Goal: Information Seeking & Learning: Learn about a topic

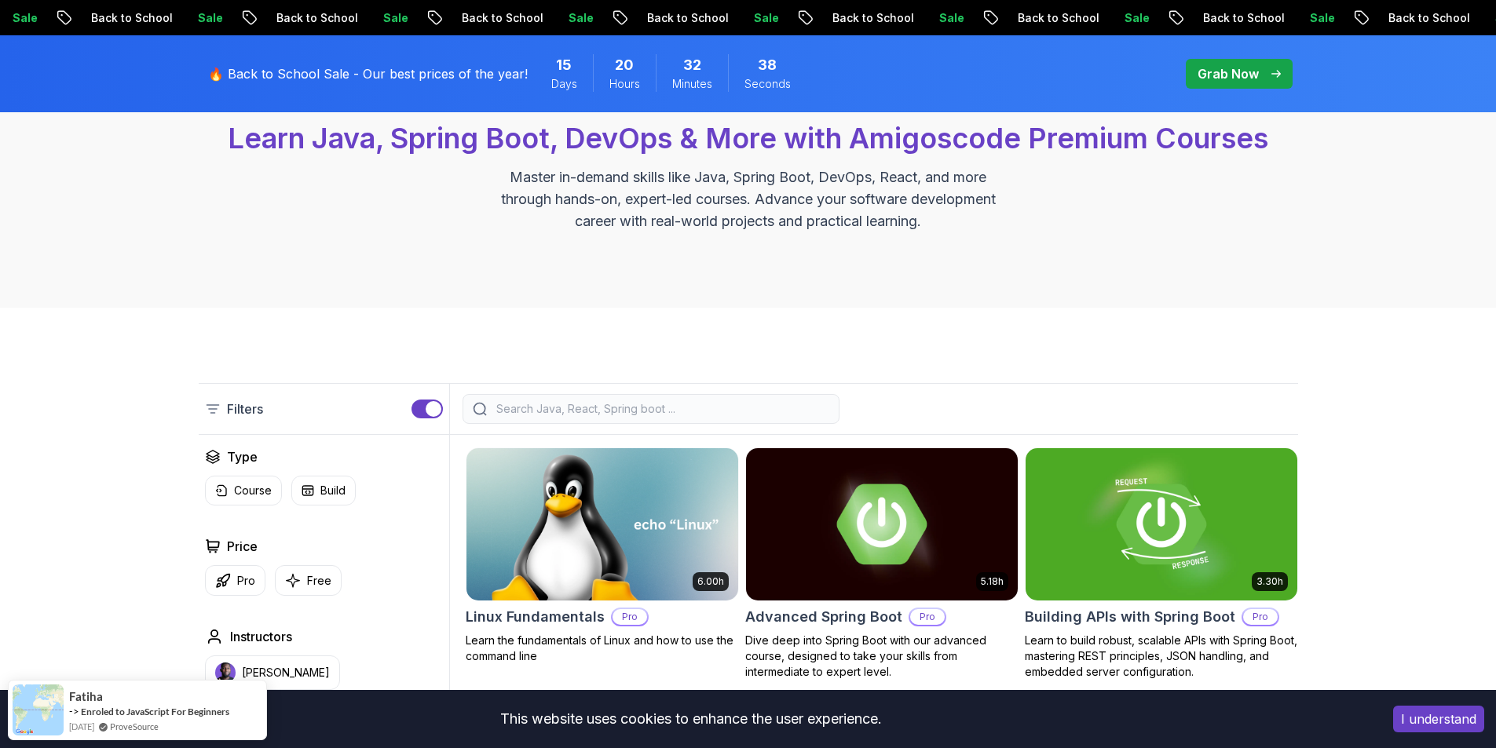
scroll to position [157, 0]
click at [576, 404] on input "search" at bounding box center [661, 410] width 336 height 16
type input "m"
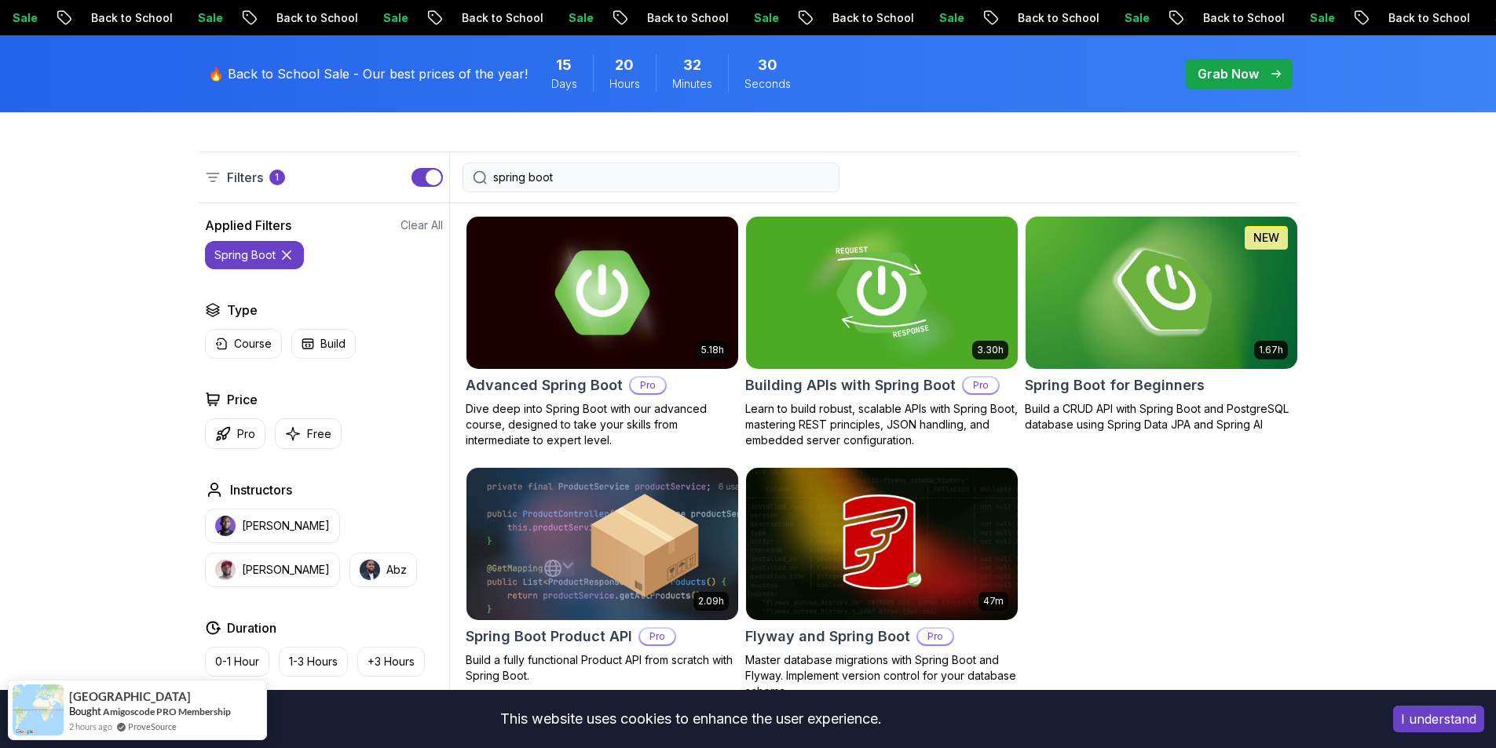
scroll to position [393, 0]
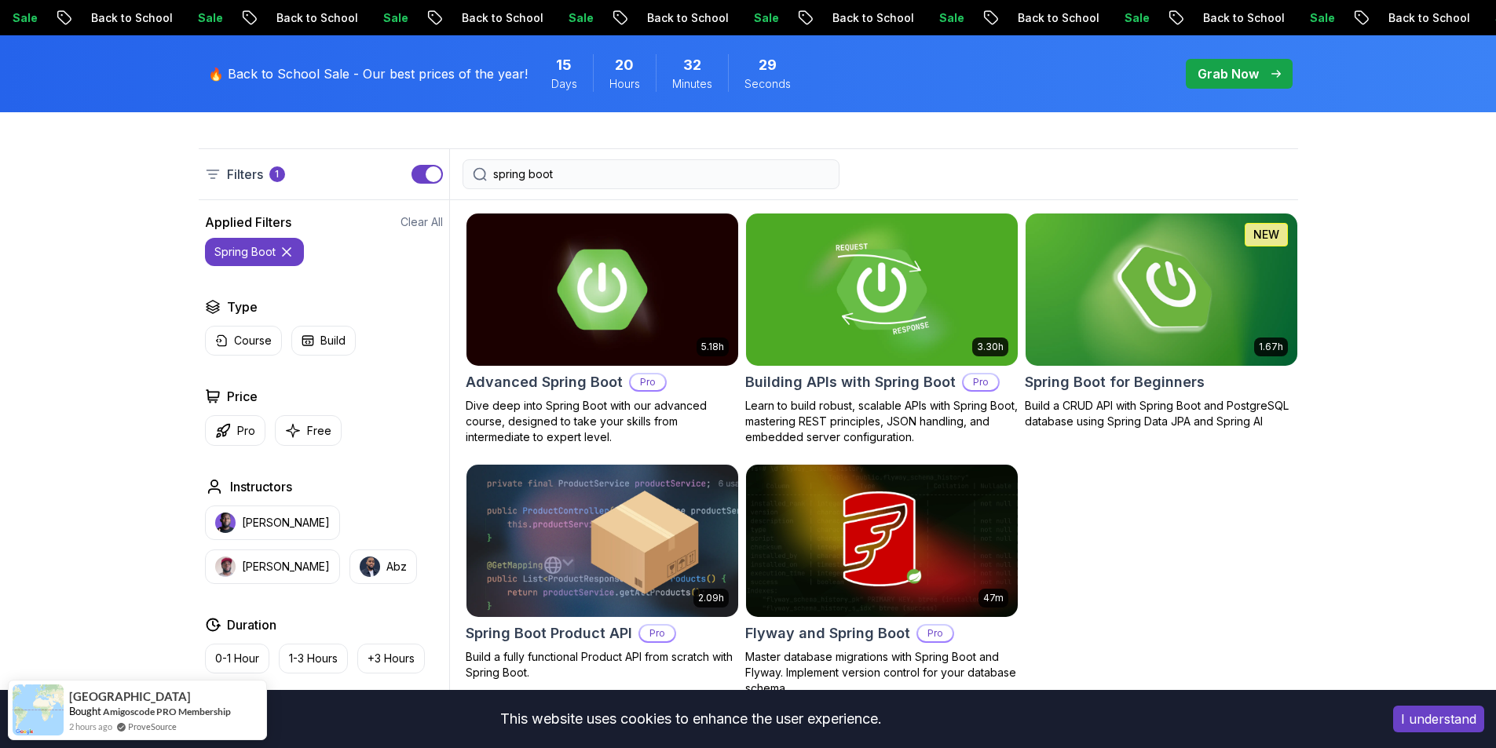
drag, startPoint x: 593, startPoint y: 176, endPoint x: 424, endPoint y: 173, distance: 168.9
click at [424, 173] on div "Filters 1 spring boot" at bounding box center [748, 174] width 1099 height 52
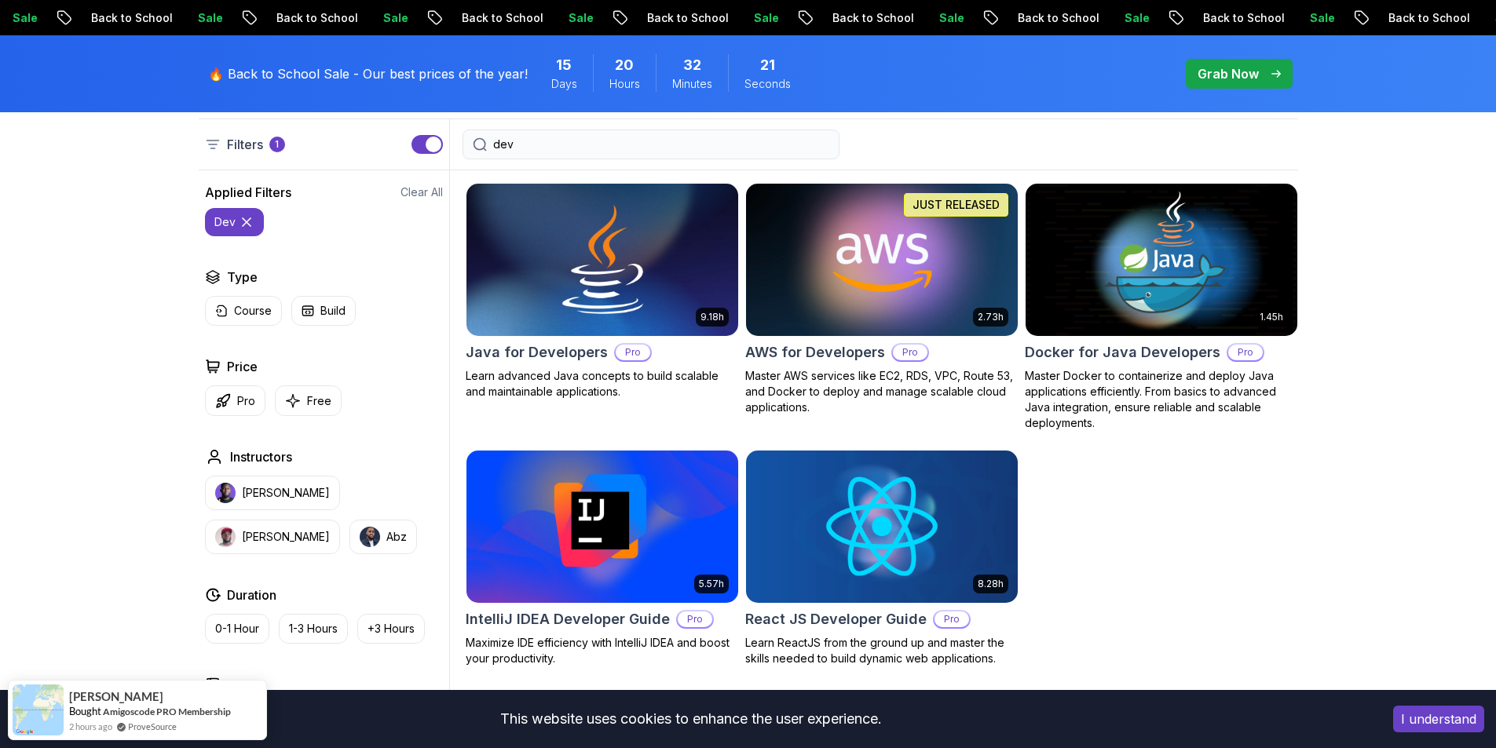
scroll to position [393, 0]
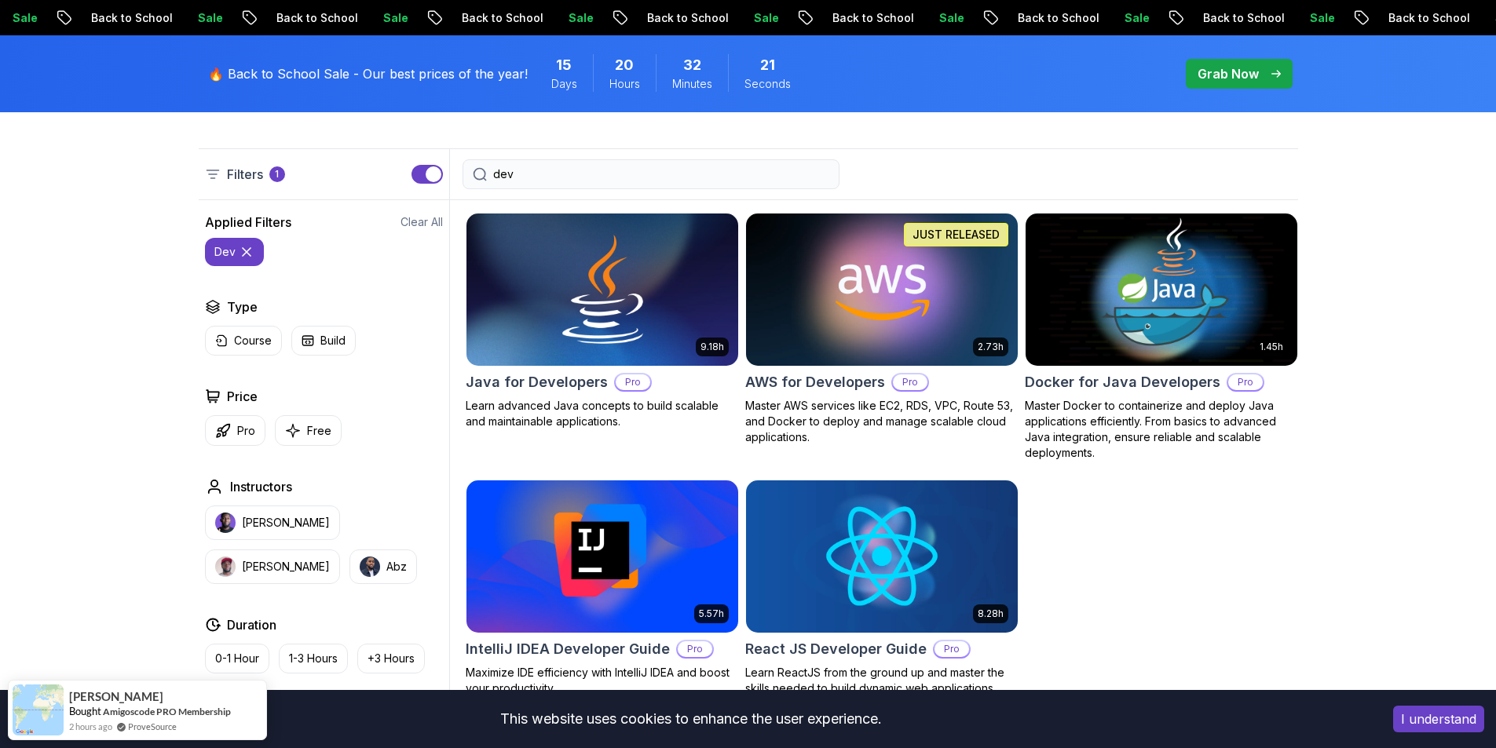
type input "dev"
click at [1137, 313] on img at bounding box center [1160, 289] width 285 height 159
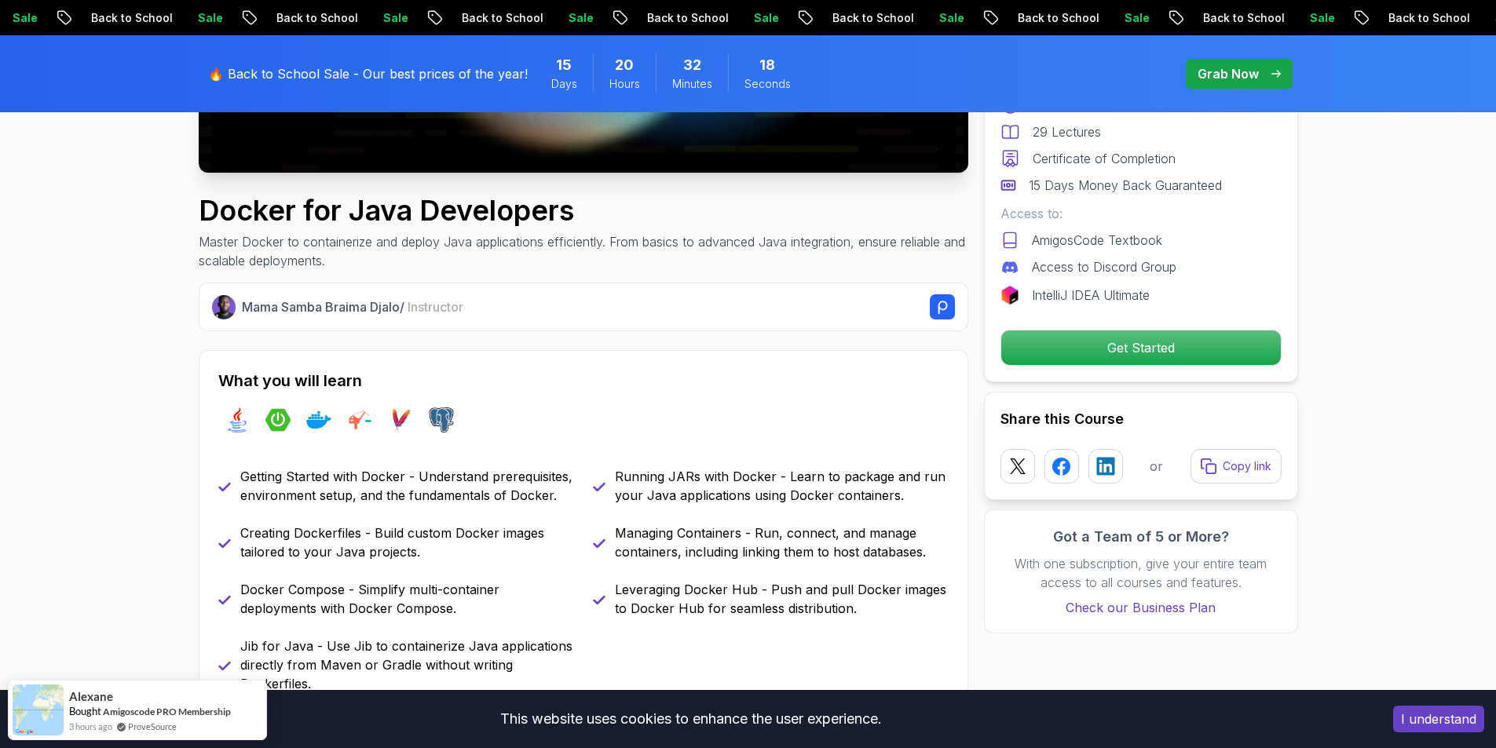
scroll to position [628, 0]
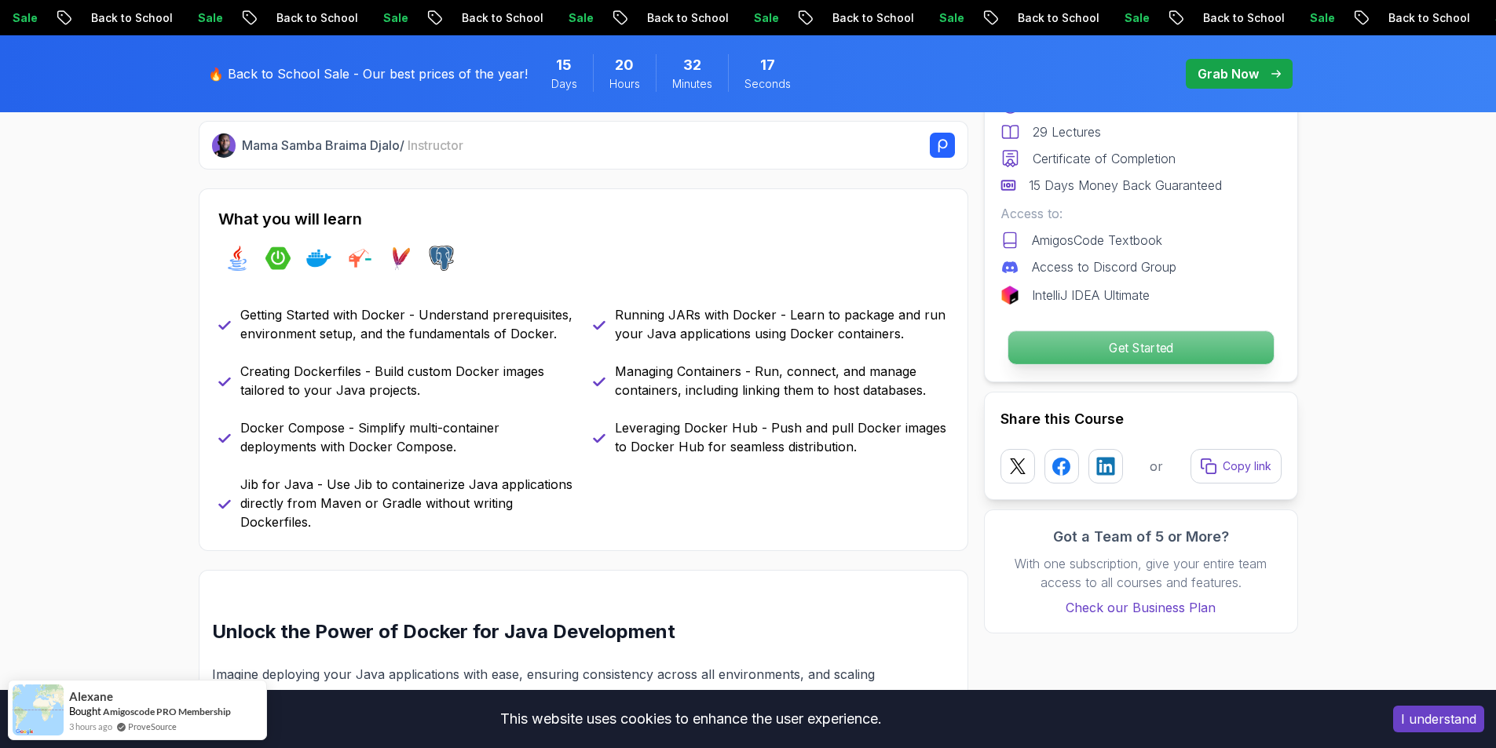
click at [1118, 357] on p "Get Started" at bounding box center [1139, 347] width 265 height 33
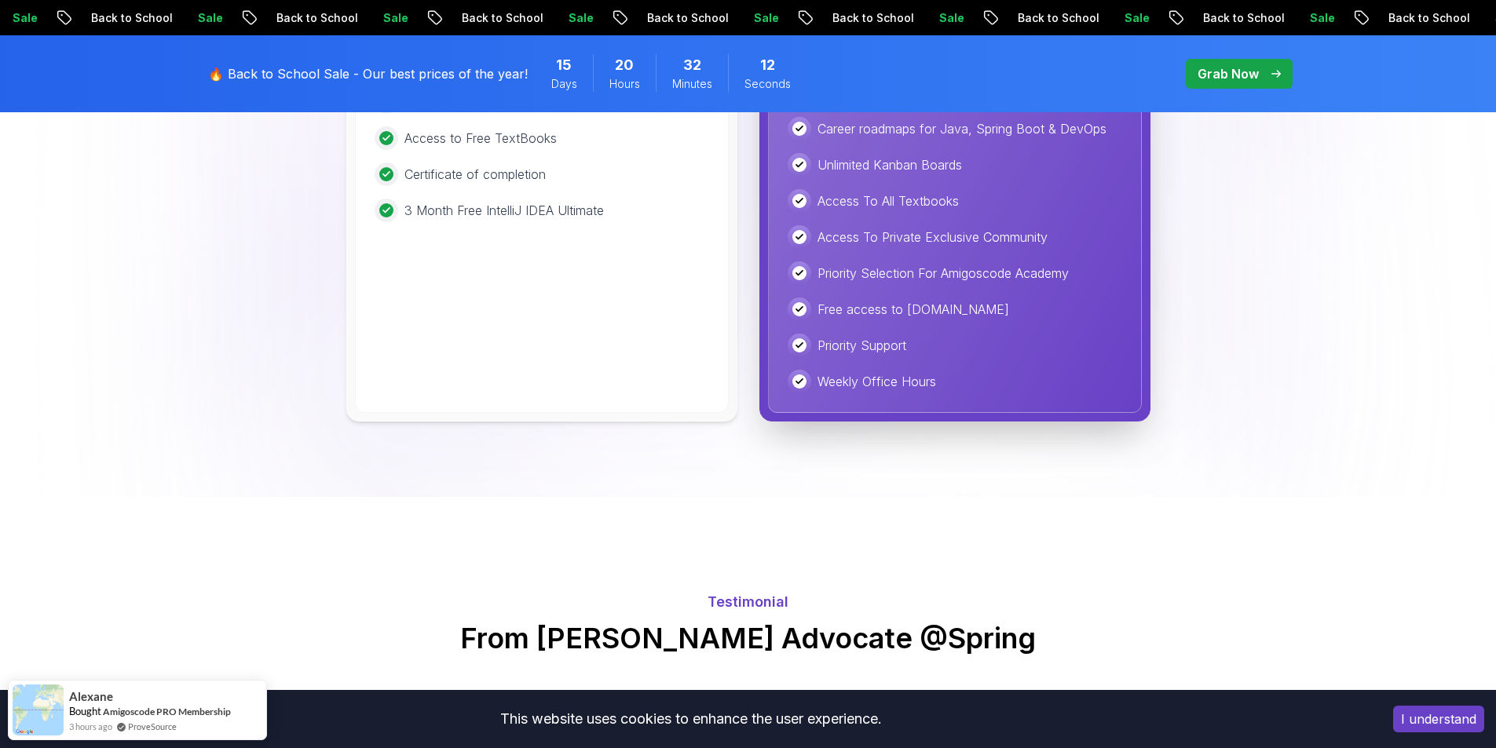
scroll to position [4000, 0]
